Goal: Transaction & Acquisition: Purchase product/service

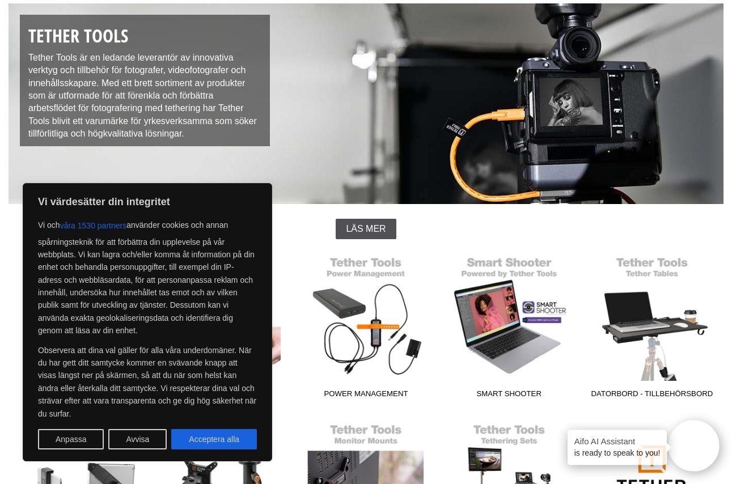
scroll to position [154, 0]
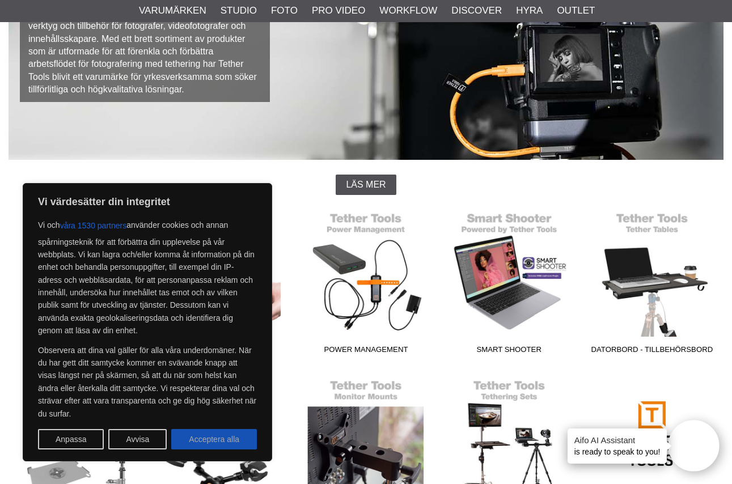
click at [222, 444] on button "Acceptera alla" at bounding box center [214, 439] width 86 height 20
checkbox input "true"
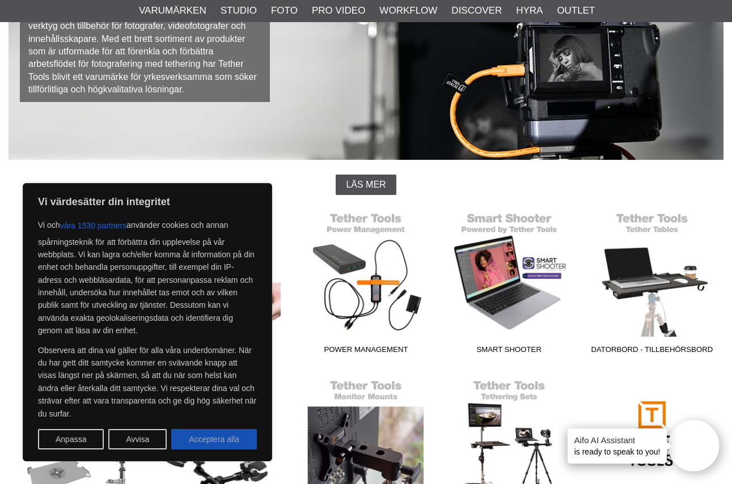
checkbox input "true"
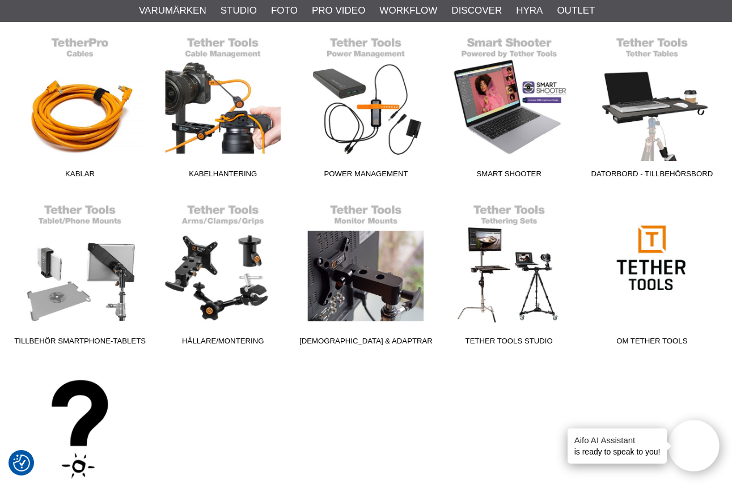
scroll to position [307, 0]
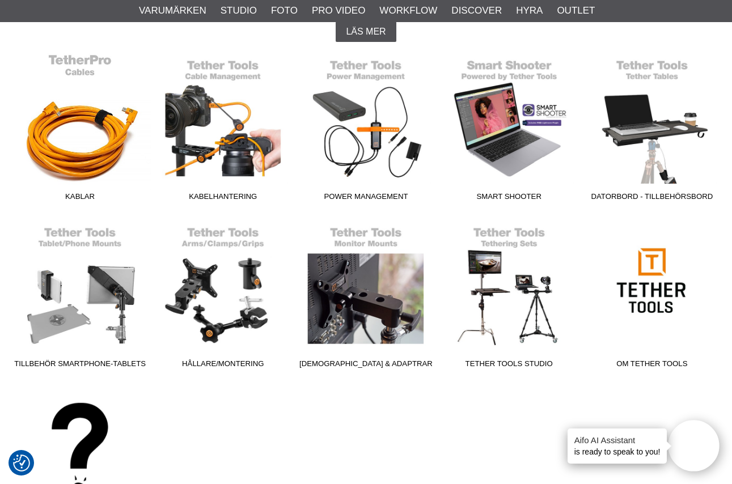
click at [62, 125] on link "Kablar" at bounding box center [80, 129] width 143 height 153
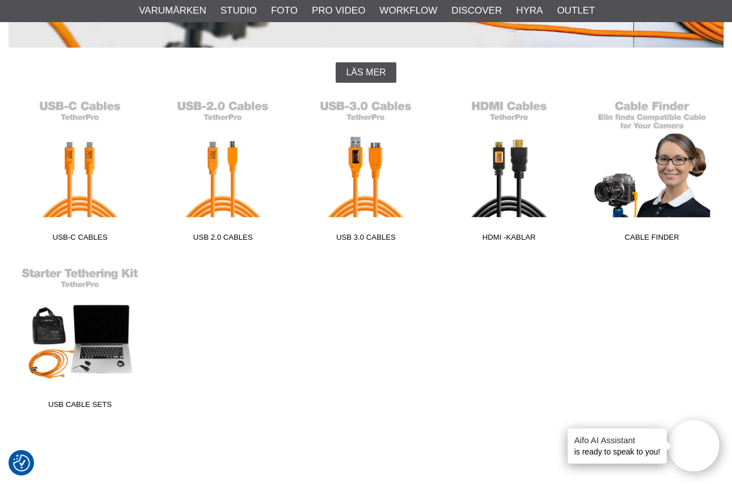
scroll to position [277, 0]
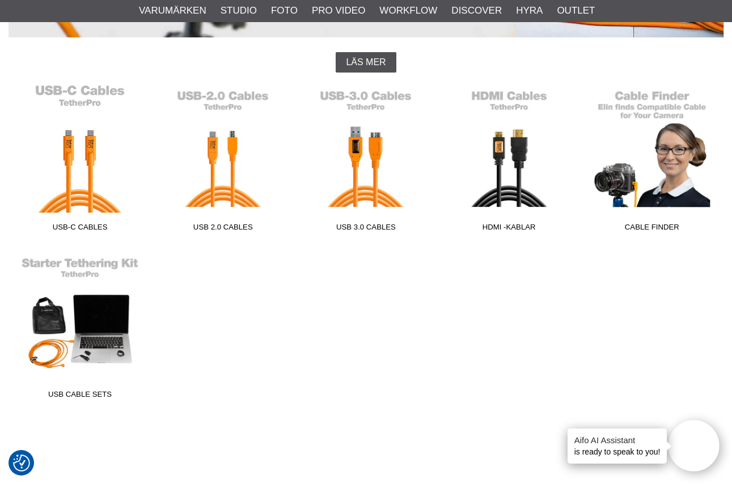
click at [78, 181] on link "USB-C Cables" at bounding box center [80, 160] width 143 height 153
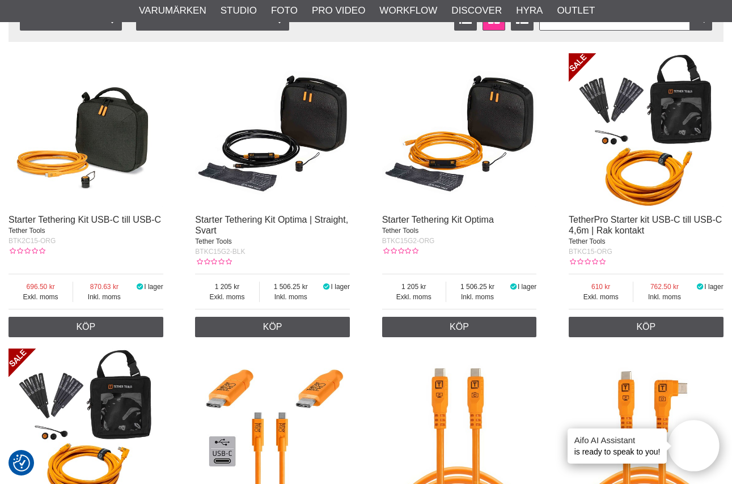
scroll to position [250, 0]
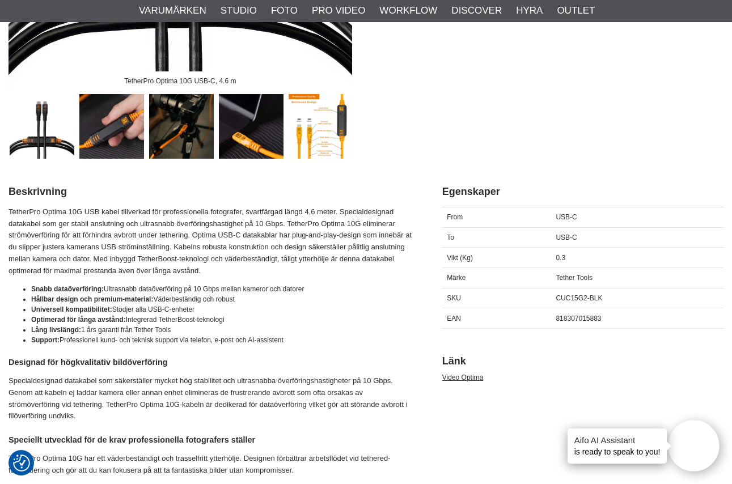
scroll to position [367, 0]
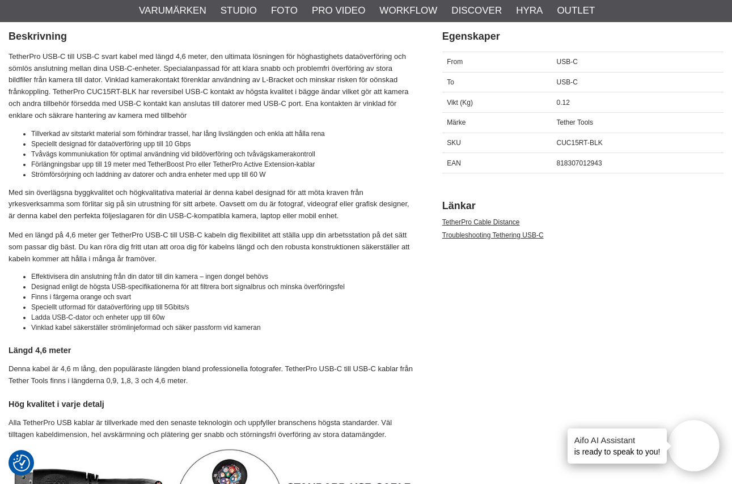
scroll to position [532, 0]
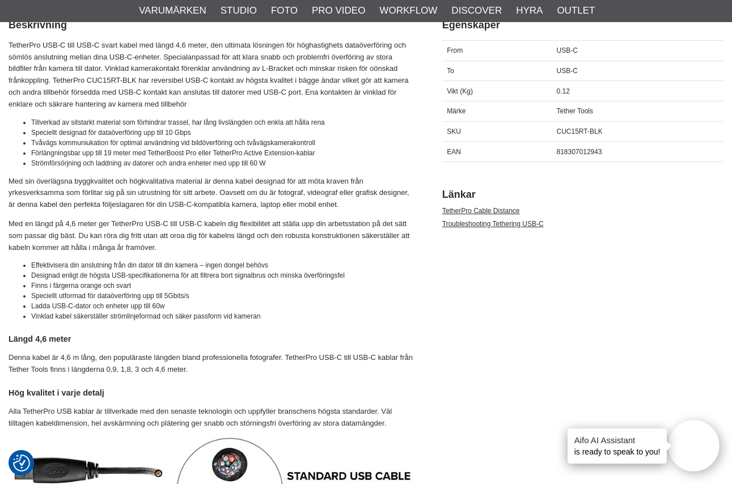
click at [408, 162] on li "Strömförsörjning och laddning av datorer och andra enheter med upp till 60 W" at bounding box center [222, 163] width 383 height 10
click at [648, 159] on div "818307012943" at bounding box center [637, 152] width 172 height 20
